Goal: Task Accomplishment & Management: Manage account settings

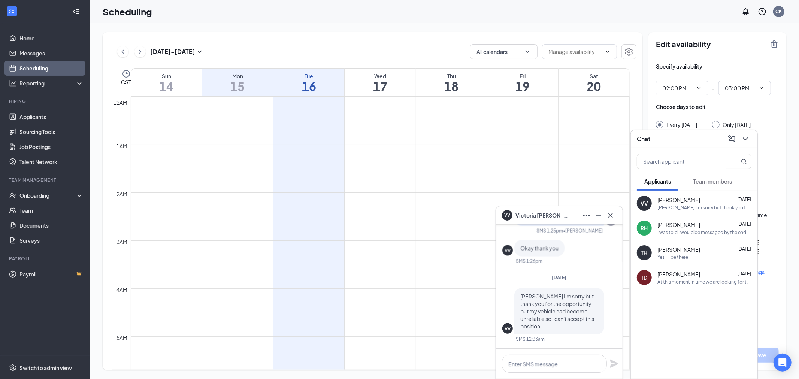
scroll to position [535, 0]
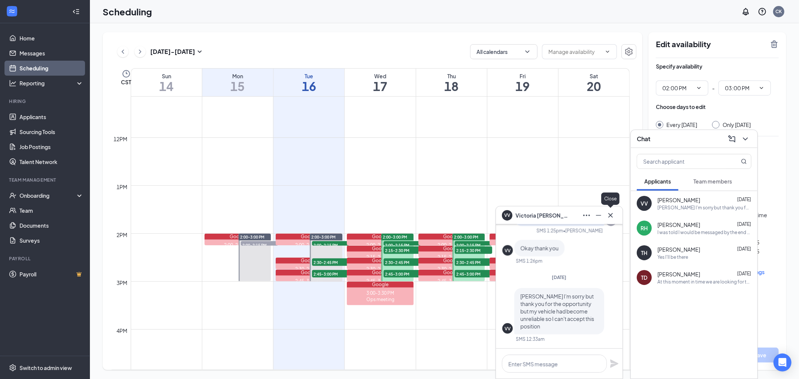
click at [609, 215] on icon "Cross" at bounding box center [610, 215] width 9 height 9
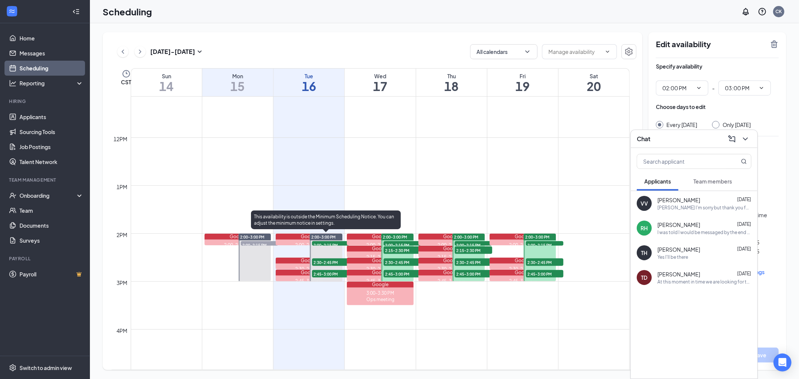
click at [332, 242] on span "2:00-2:15 PM" at bounding box center [330, 244] width 37 height 7
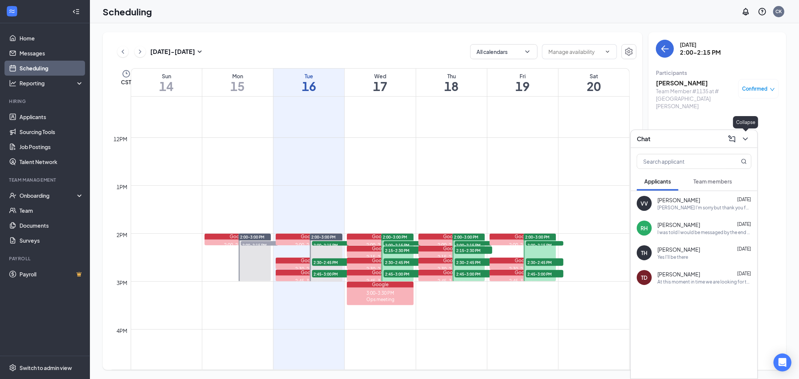
click at [747, 140] on icon "ChevronDown" at bounding box center [745, 138] width 9 height 9
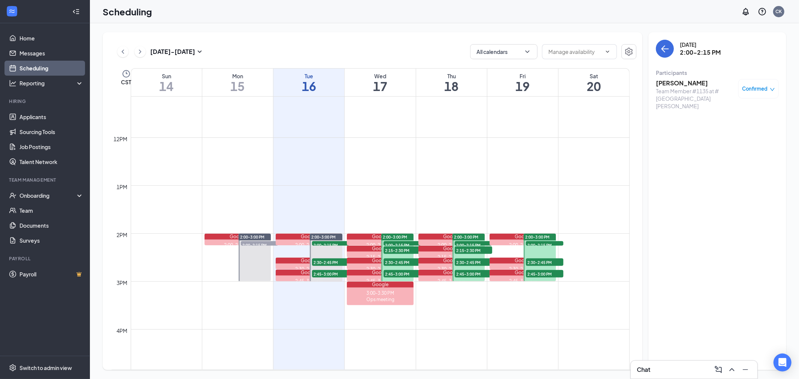
click at [767, 87] on span "Confirmed" at bounding box center [754, 88] width 25 height 7
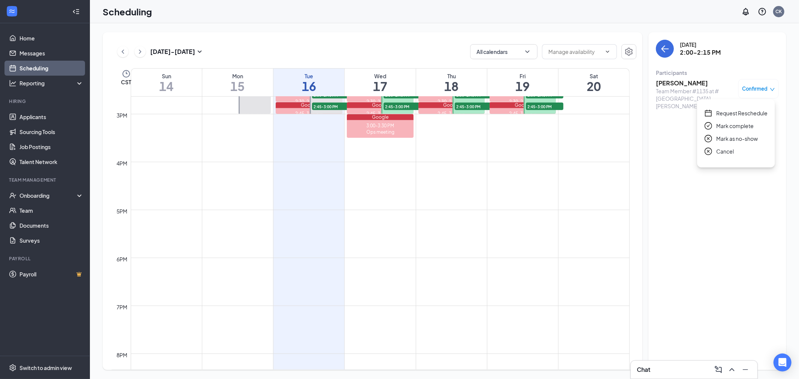
scroll to position [784, 0]
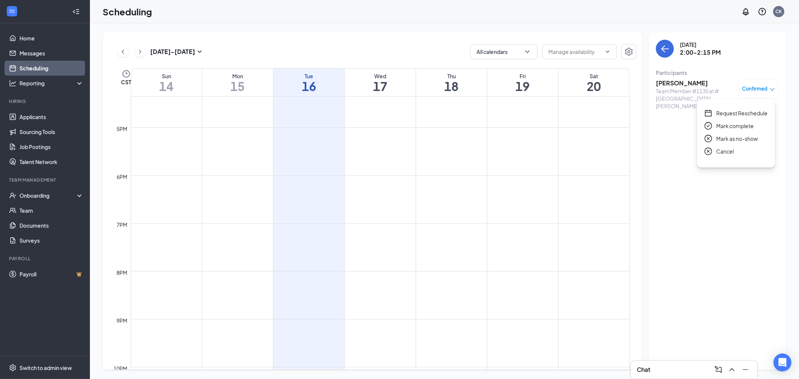
click at [143, 55] on icon "ChevronRight" at bounding box center [139, 51] width 7 height 9
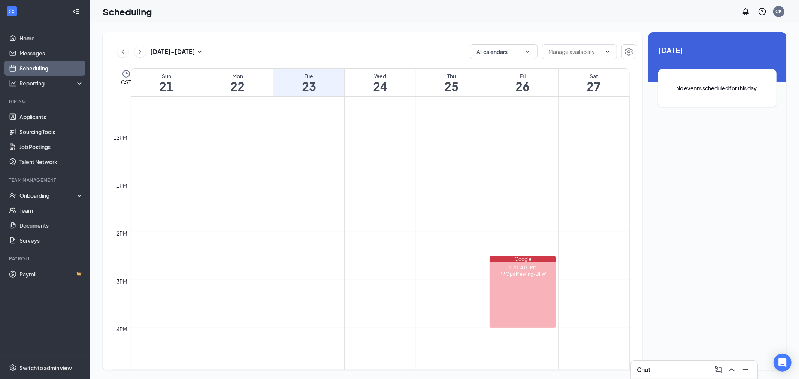
scroll to position [541, 0]
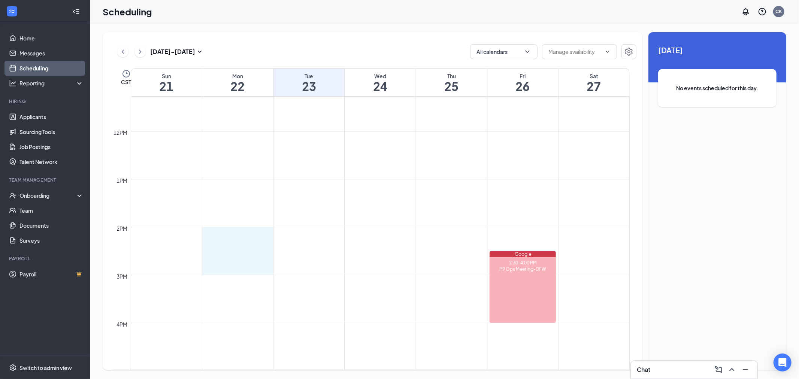
drag, startPoint x: 225, startPoint y: 230, endPoint x: 216, endPoint y: 264, distance: 35.5
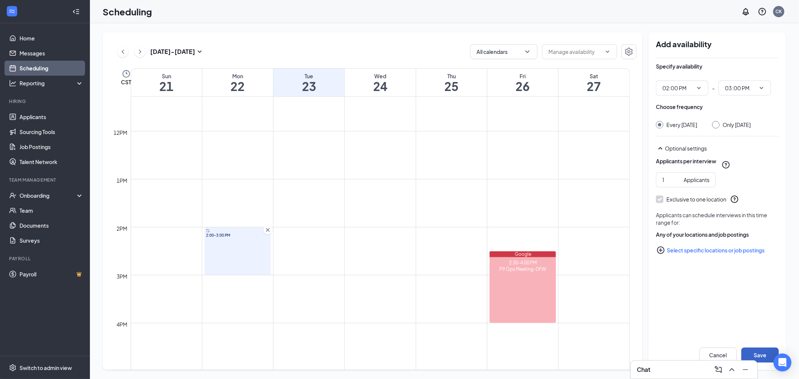
click at [751, 357] on button "Save" at bounding box center [759, 355] width 37 height 15
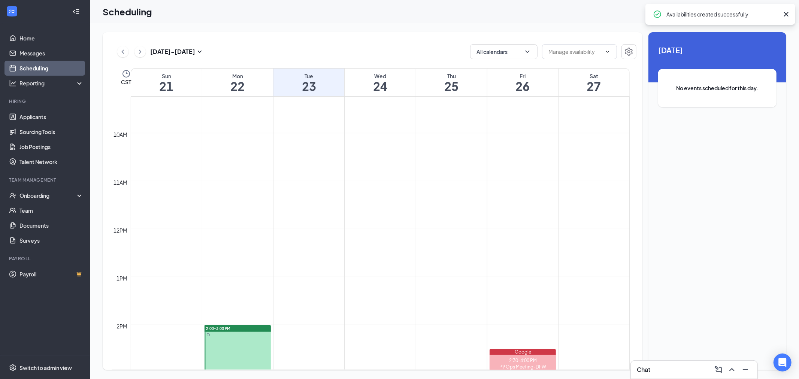
scroll to position [333, 0]
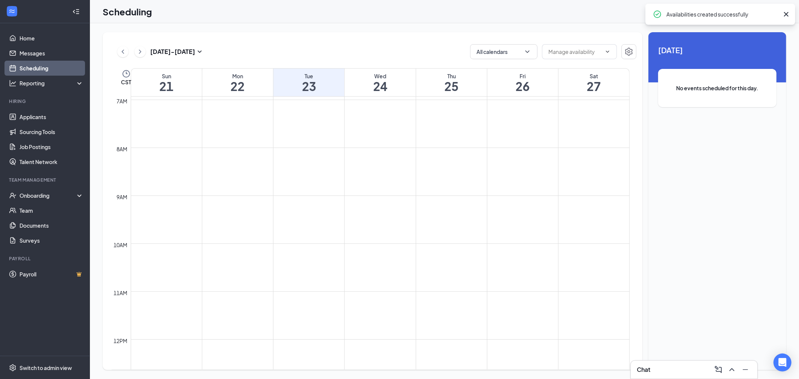
click at [46, 65] on link "Scheduling" at bounding box center [51, 68] width 64 height 15
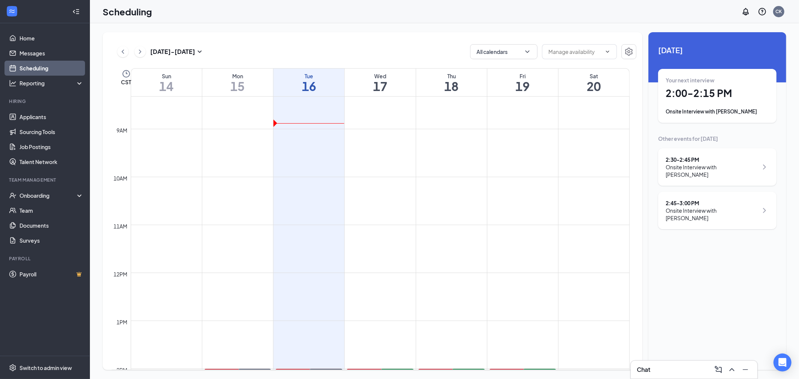
scroll to position [535, 0]
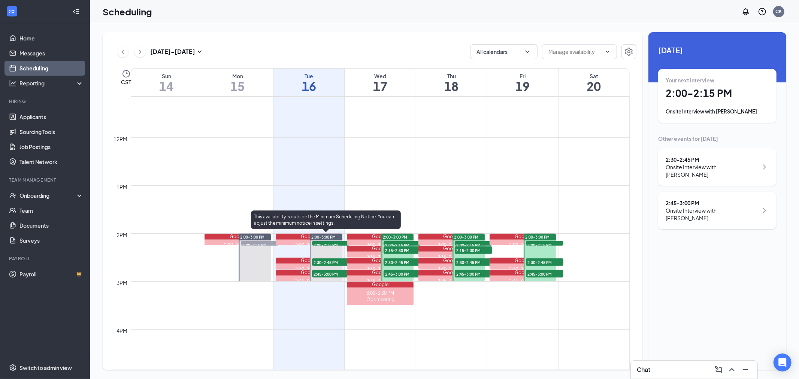
click at [324, 241] on span "2:00-2:15 PM" at bounding box center [330, 244] width 37 height 7
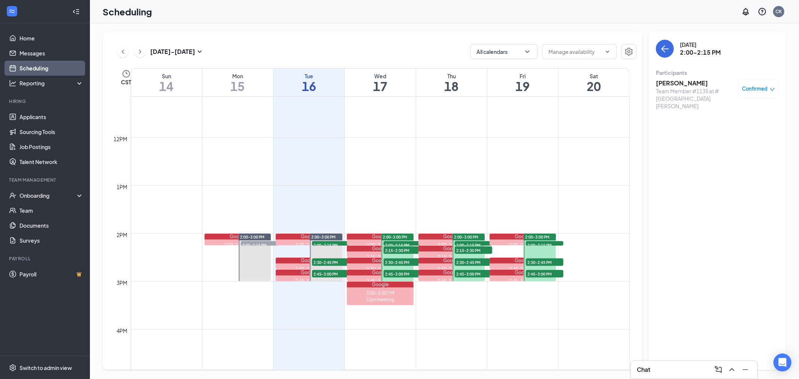
click at [763, 97] on div "Confirmed" at bounding box center [758, 88] width 40 height 19
click at [769, 81] on div "Confirmed" at bounding box center [758, 88] width 40 height 19
click at [768, 90] on div "Confirmed" at bounding box center [758, 88] width 33 height 7
click at [758, 115] on span "Request Reschedule" at bounding box center [741, 113] width 51 height 8
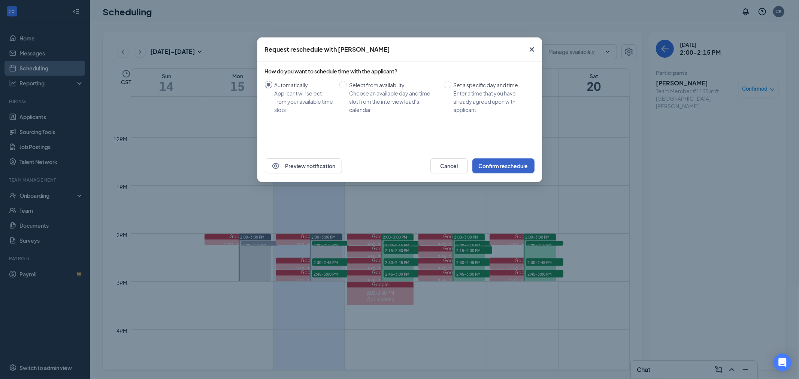
click at [484, 171] on button "Confirm reschedule" at bounding box center [503, 165] width 62 height 15
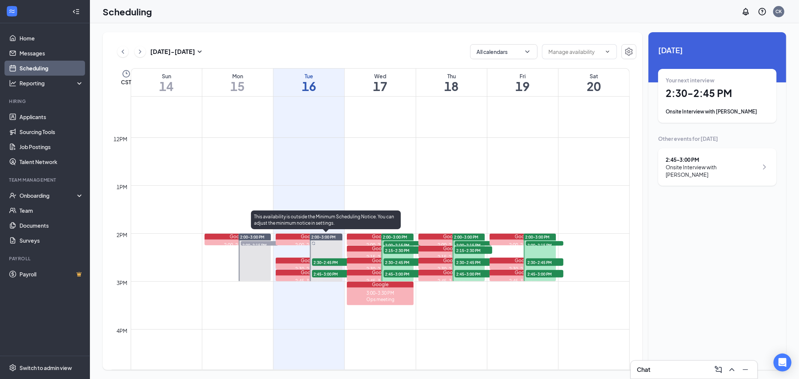
click at [321, 266] on div "2:30-2:45 PM 1" at bounding box center [330, 262] width 39 height 9
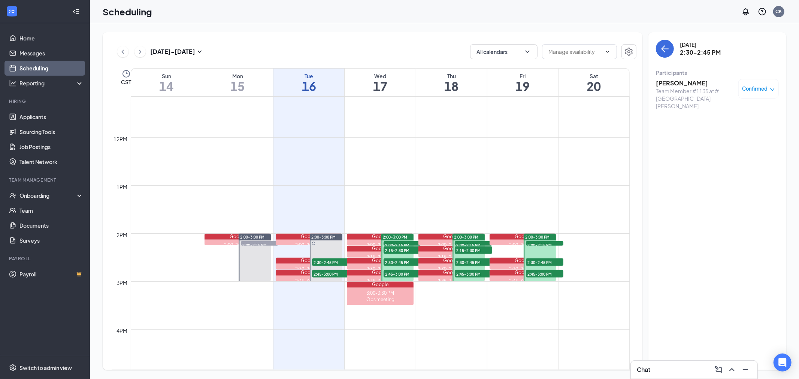
click at [766, 88] on span "Confirmed" at bounding box center [754, 88] width 25 height 7
click at [744, 113] on span "Request Reschedule" at bounding box center [741, 113] width 51 height 8
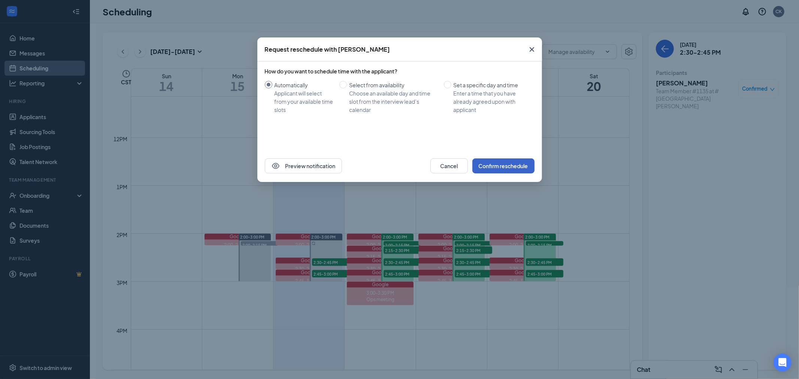
click at [480, 166] on button "Confirm reschedule" at bounding box center [503, 165] width 62 height 15
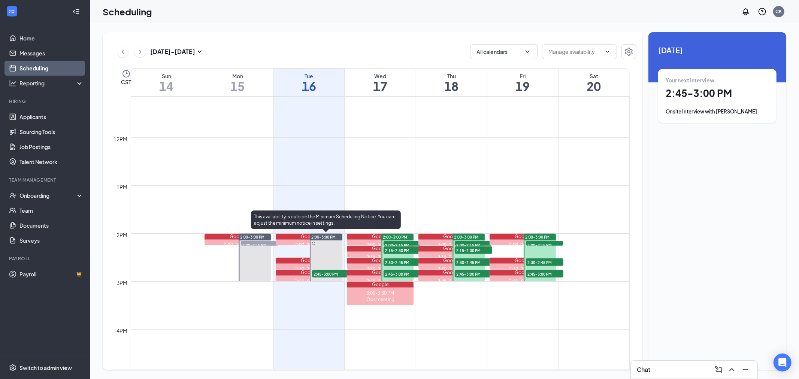
click at [323, 275] on span "2:45-3:00 PM" at bounding box center [330, 273] width 37 height 7
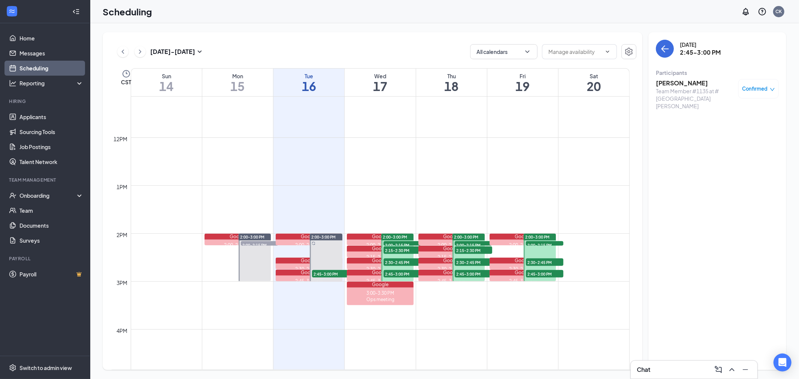
click at [768, 85] on div "Confirmed" at bounding box center [758, 88] width 33 height 7
click at [730, 111] on span "Request Reschedule" at bounding box center [741, 113] width 51 height 8
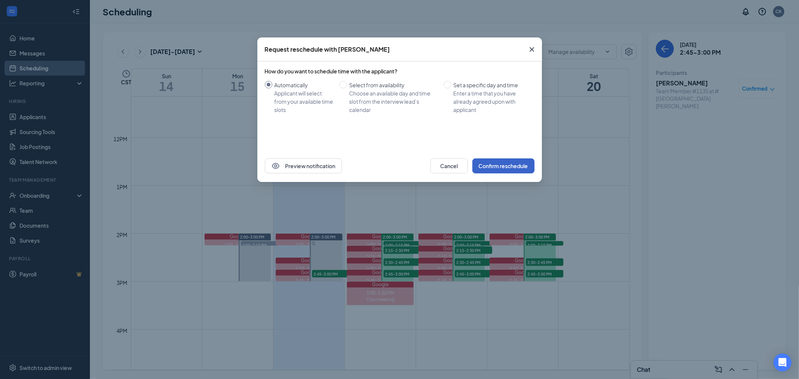
click at [499, 170] on button "Confirm reschedule" at bounding box center [503, 165] width 62 height 15
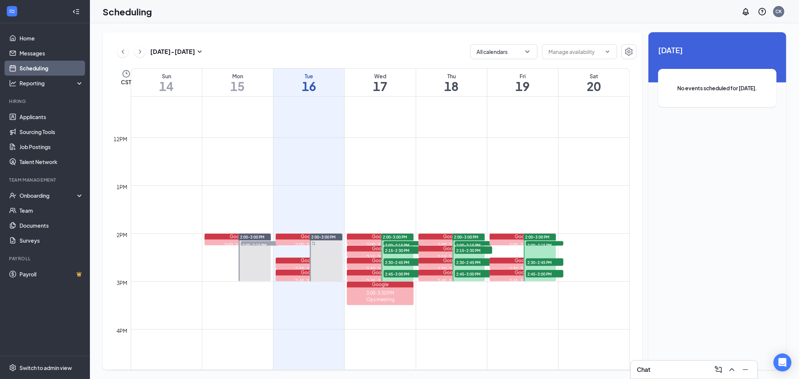
click at [529, 234] on span "2:00-3:00 PM" at bounding box center [537, 236] width 24 height 5
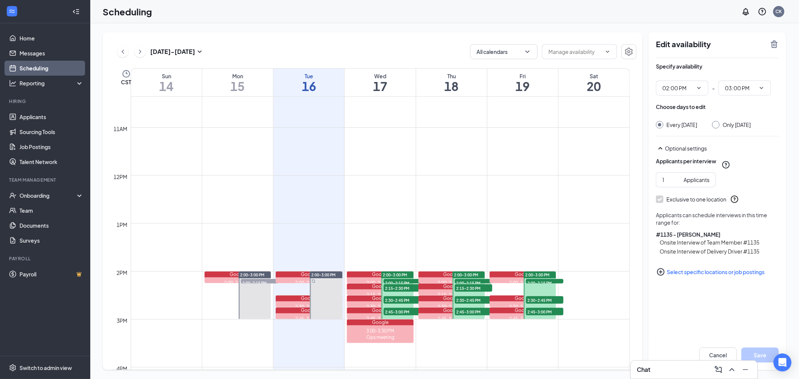
scroll to position [368, 0]
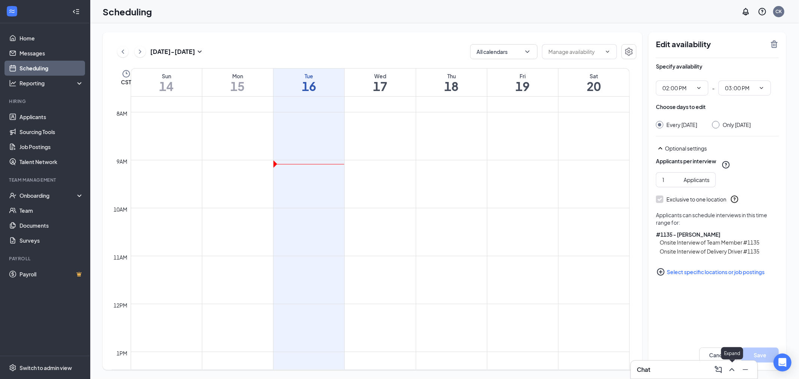
click at [732, 372] on icon "ChevronUp" at bounding box center [731, 369] width 9 height 9
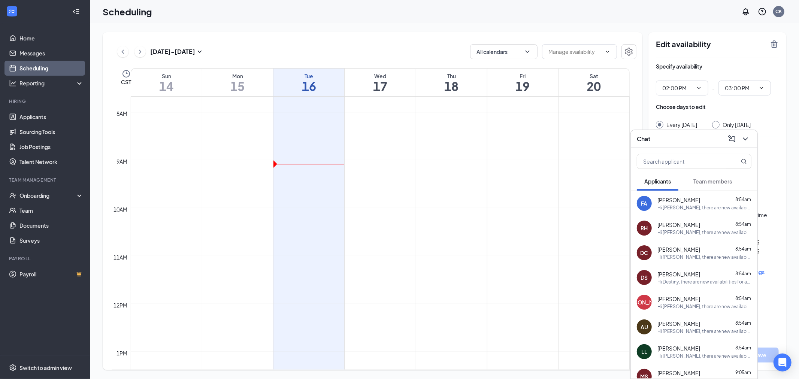
click at [659, 184] on span "Applicants" at bounding box center [657, 181] width 27 height 7
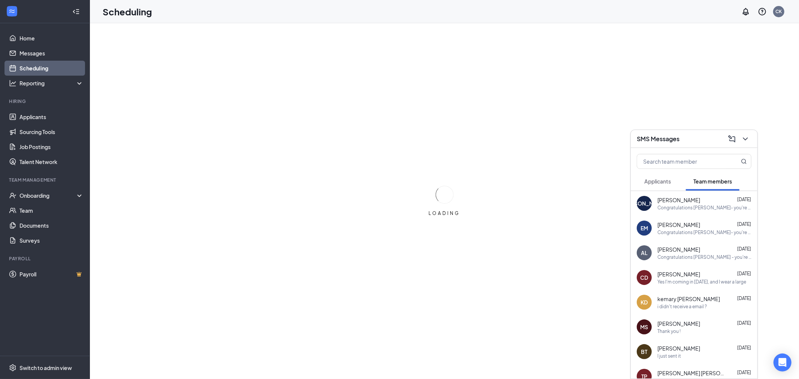
click at [657, 181] on span "Applicants" at bounding box center [657, 181] width 27 height 7
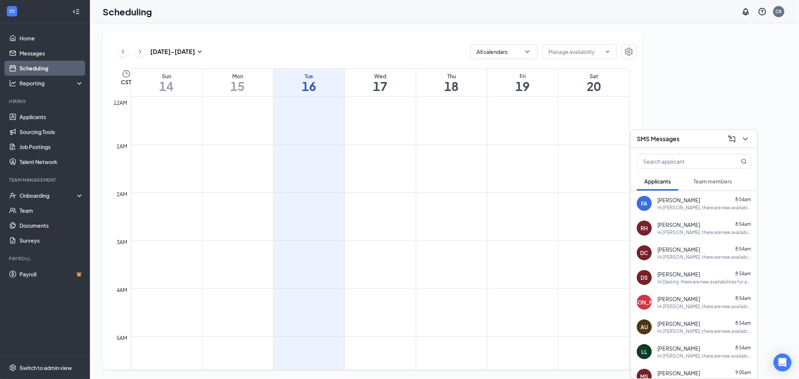
scroll to position [368, 0]
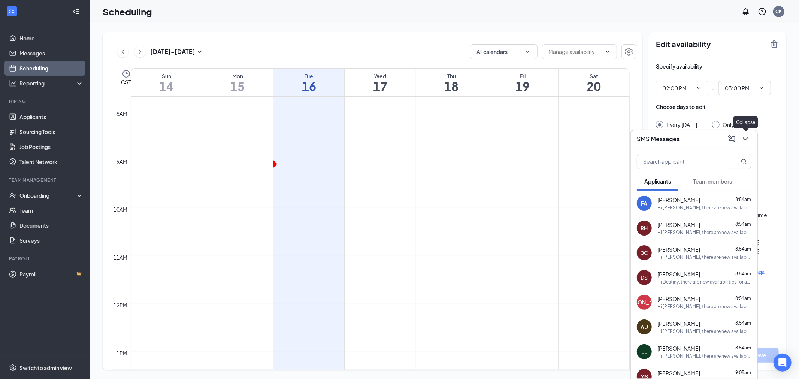
click at [742, 139] on icon "ChevronDown" at bounding box center [745, 138] width 9 height 9
